Goal: Transaction & Acquisition: Purchase product/service

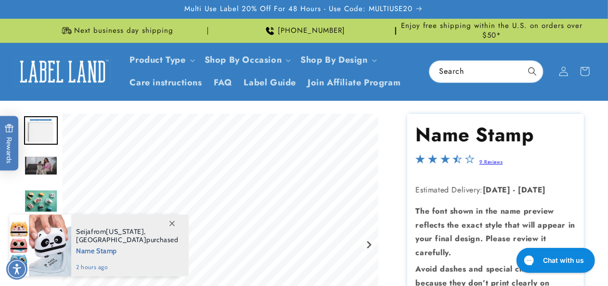
scroll to position [30, 0]
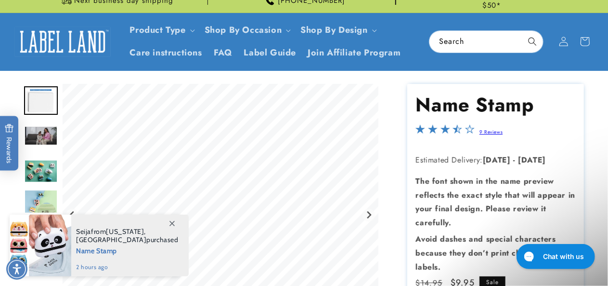
click at [172, 224] on icon at bounding box center [172, 223] width 5 height 5
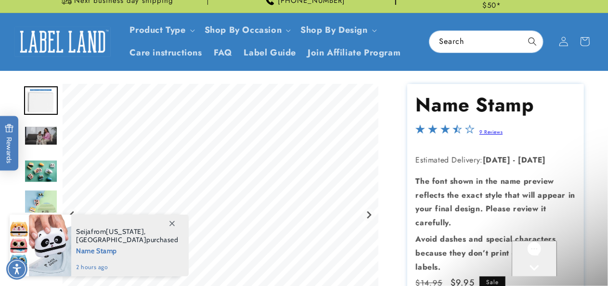
scroll to position [0, 0]
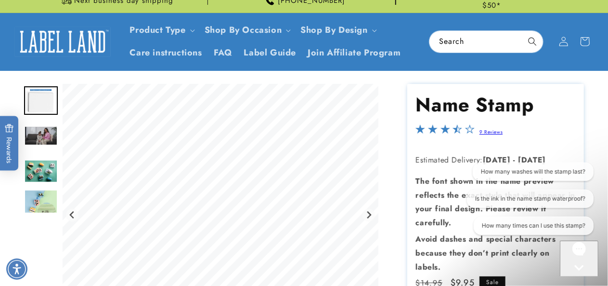
click at [46, 135] on img "Go to slide 3" at bounding box center [41, 136] width 34 height 20
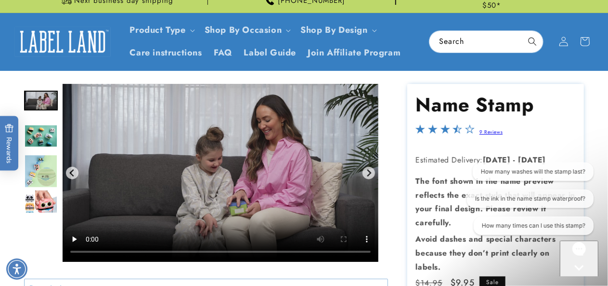
click at [44, 171] on img "Go to slide 5" at bounding box center [41, 171] width 34 height 34
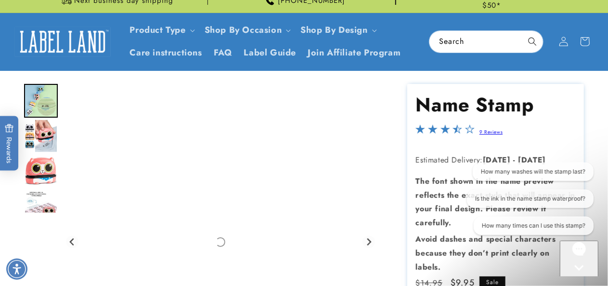
click at [38, 138] on img "Go to slide 6" at bounding box center [40, 136] width 33 height 34
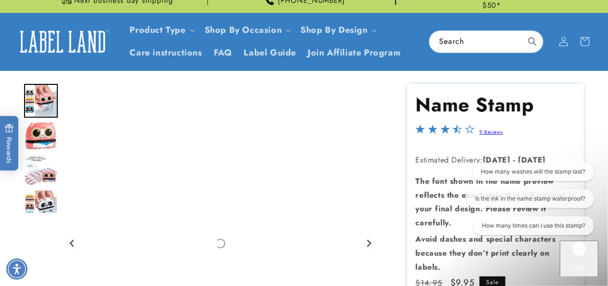
click at [46, 167] on img "Go to slide 8" at bounding box center [41, 171] width 34 height 31
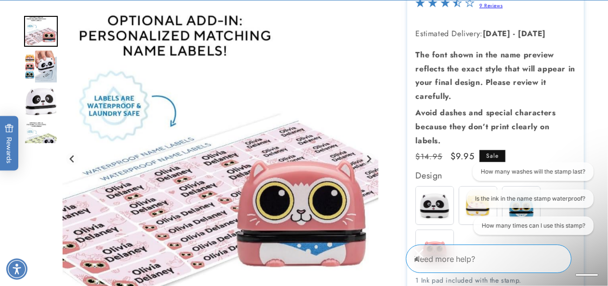
scroll to position [157, 0]
